Goal: Transaction & Acquisition: Subscribe to service/newsletter

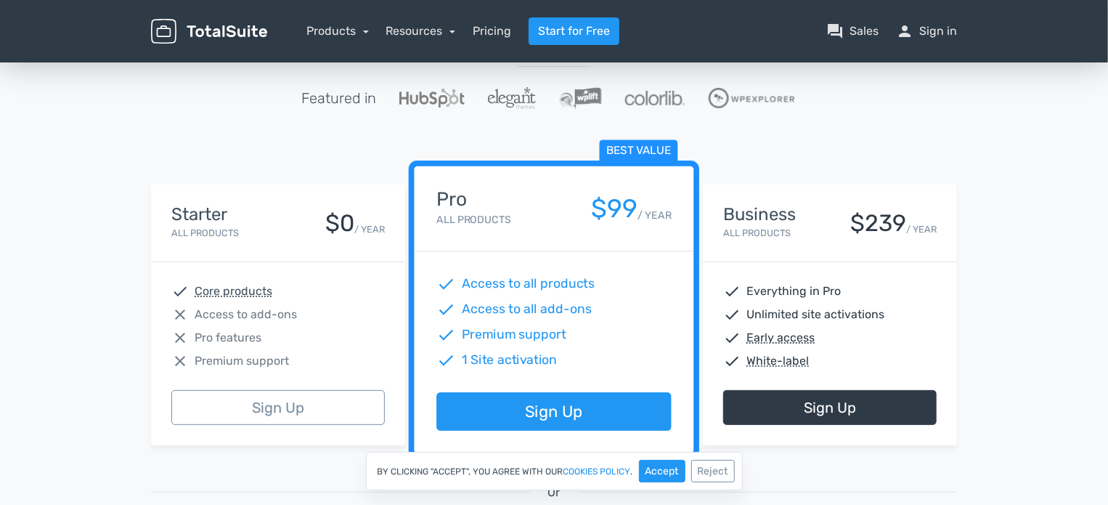
scroll to position [183, 0]
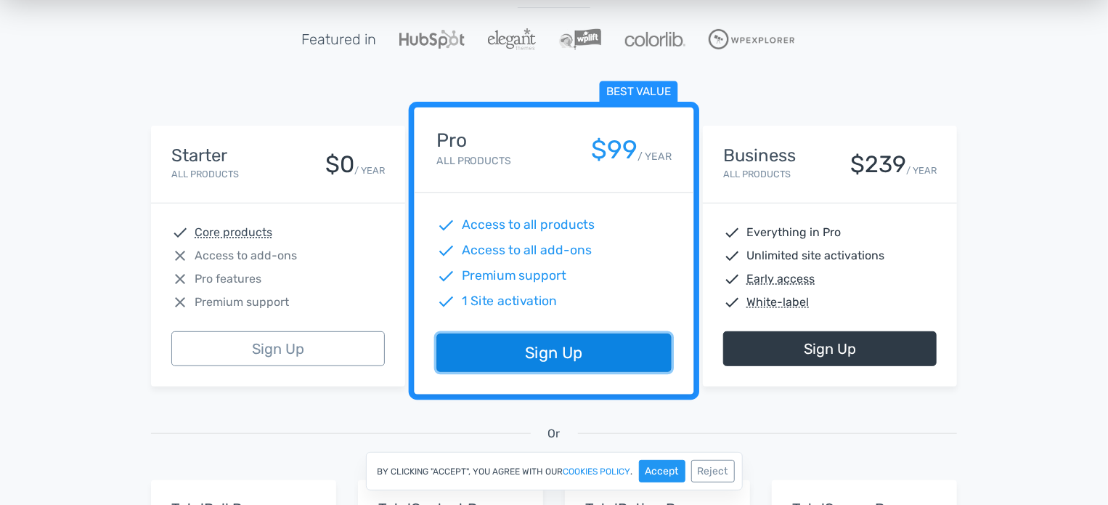
click at [526, 352] on link "Sign Up" at bounding box center [554, 353] width 235 height 38
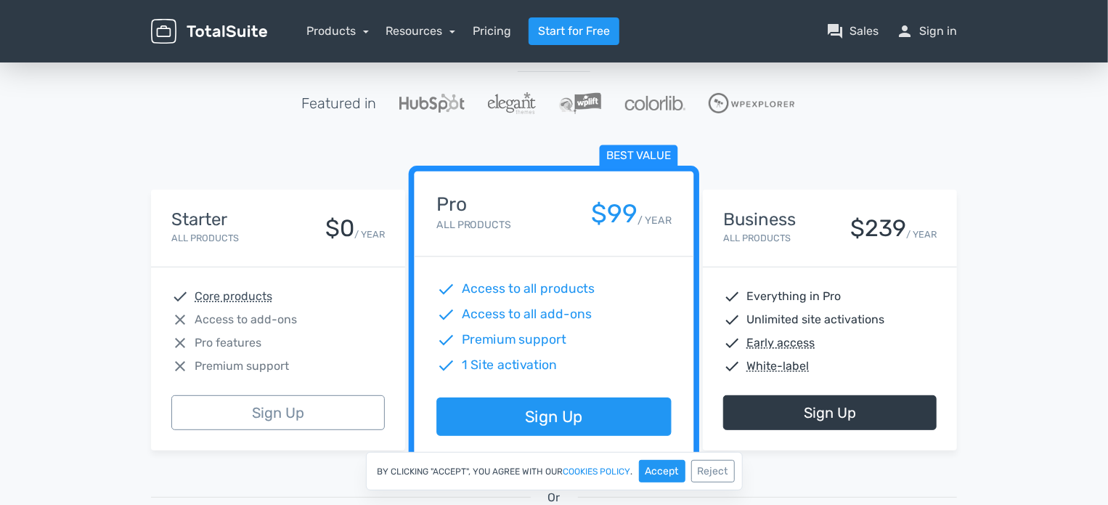
scroll to position [119, 0]
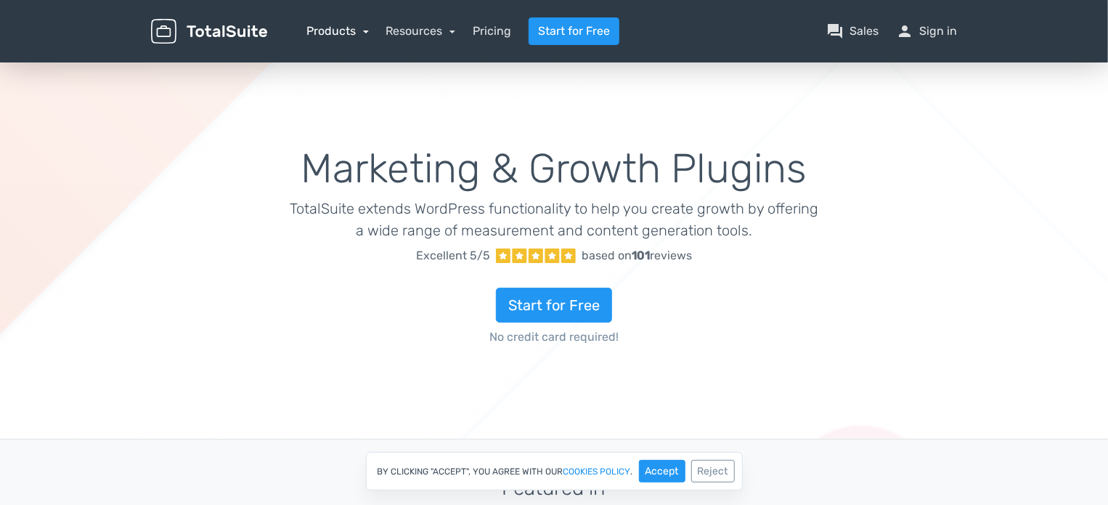
click at [368, 34] on link "Products" at bounding box center [338, 31] width 62 height 14
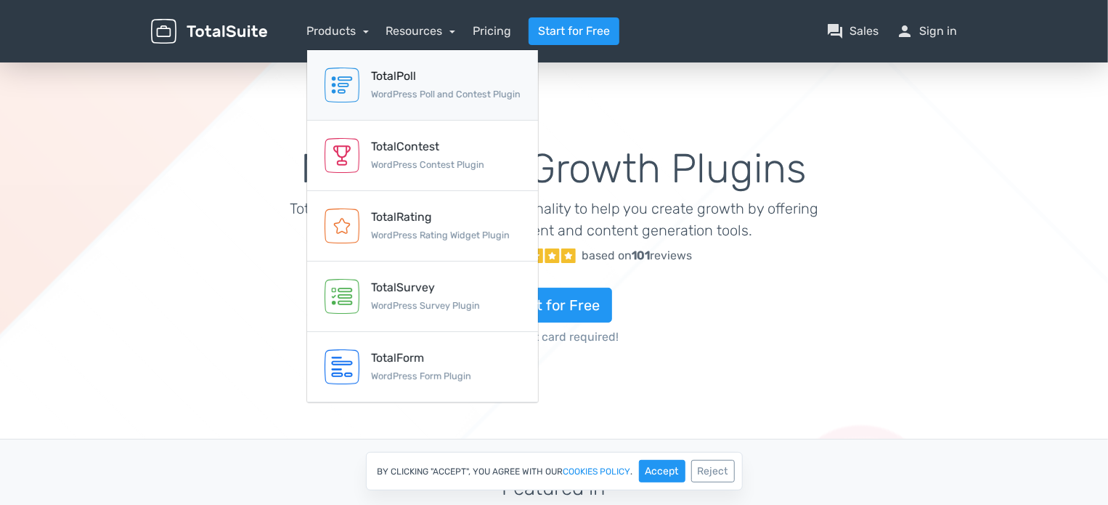
click at [404, 80] on div "TotalPoll" at bounding box center [446, 76] width 150 height 17
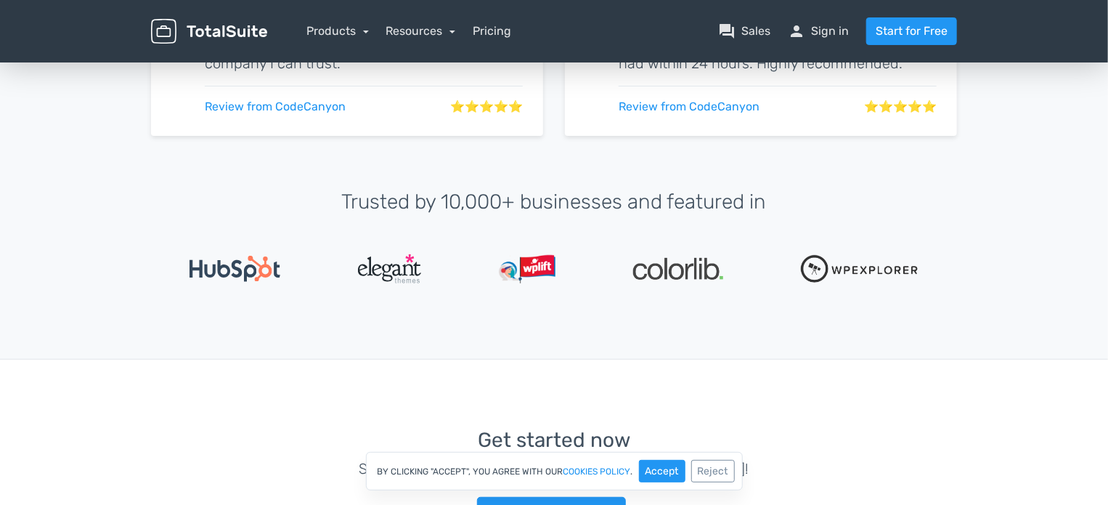
scroll to position [2860, 0]
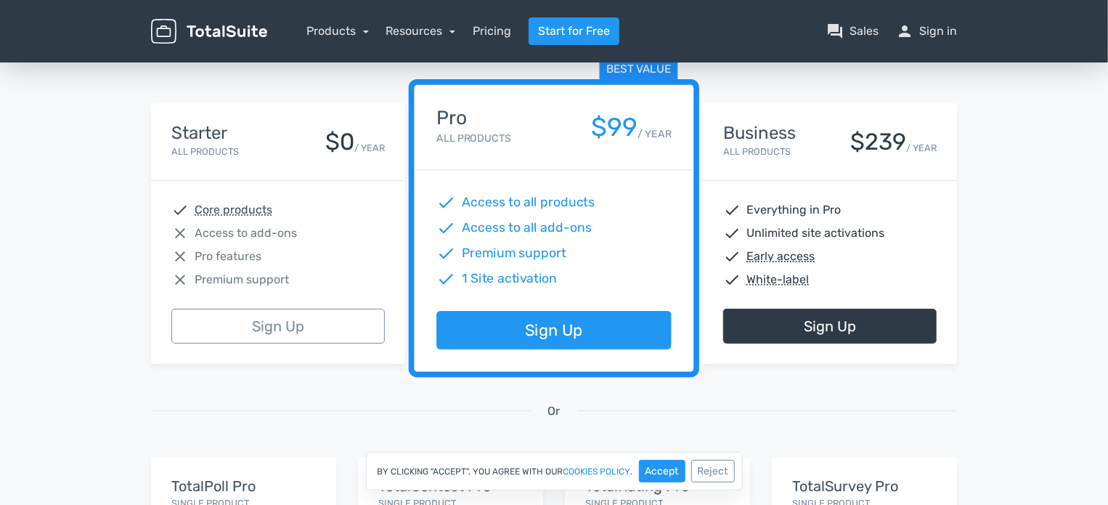
scroll to position [203, 0]
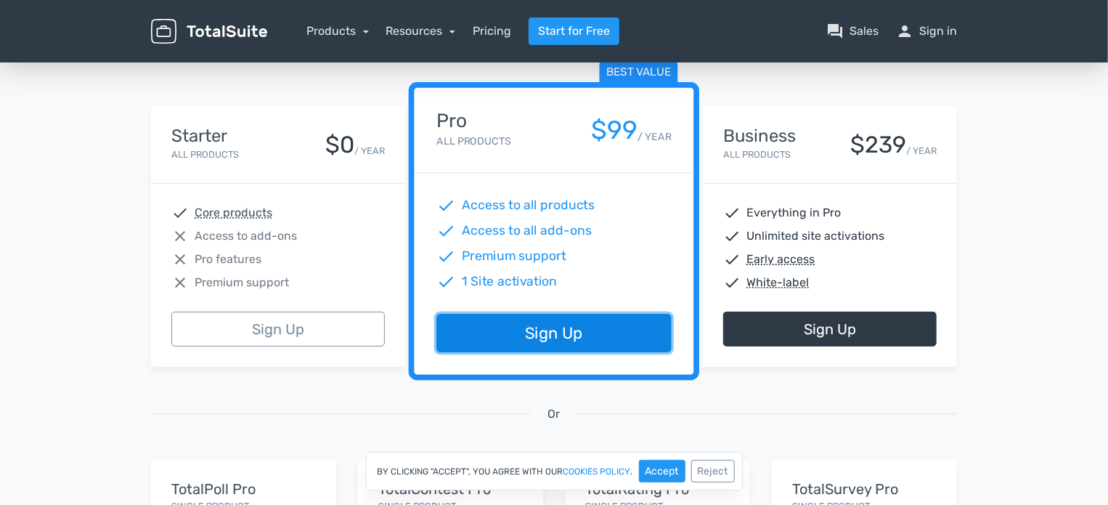
click at [520, 330] on link "Sign Up" at bounding box center [554, 334] width 235 height 38
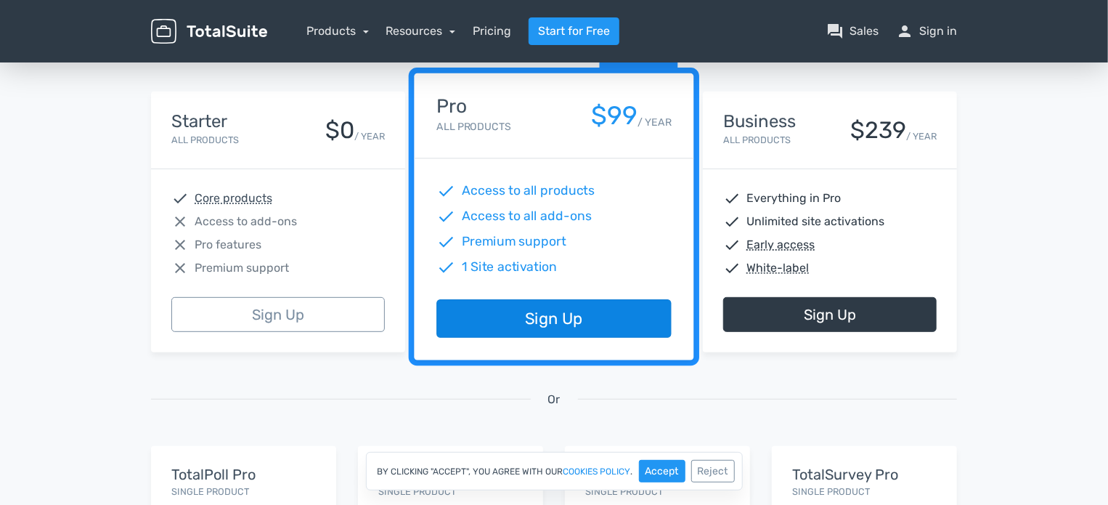
scroll to position [218, 0]
